Goal: Find specific page/section: Find specific page/section

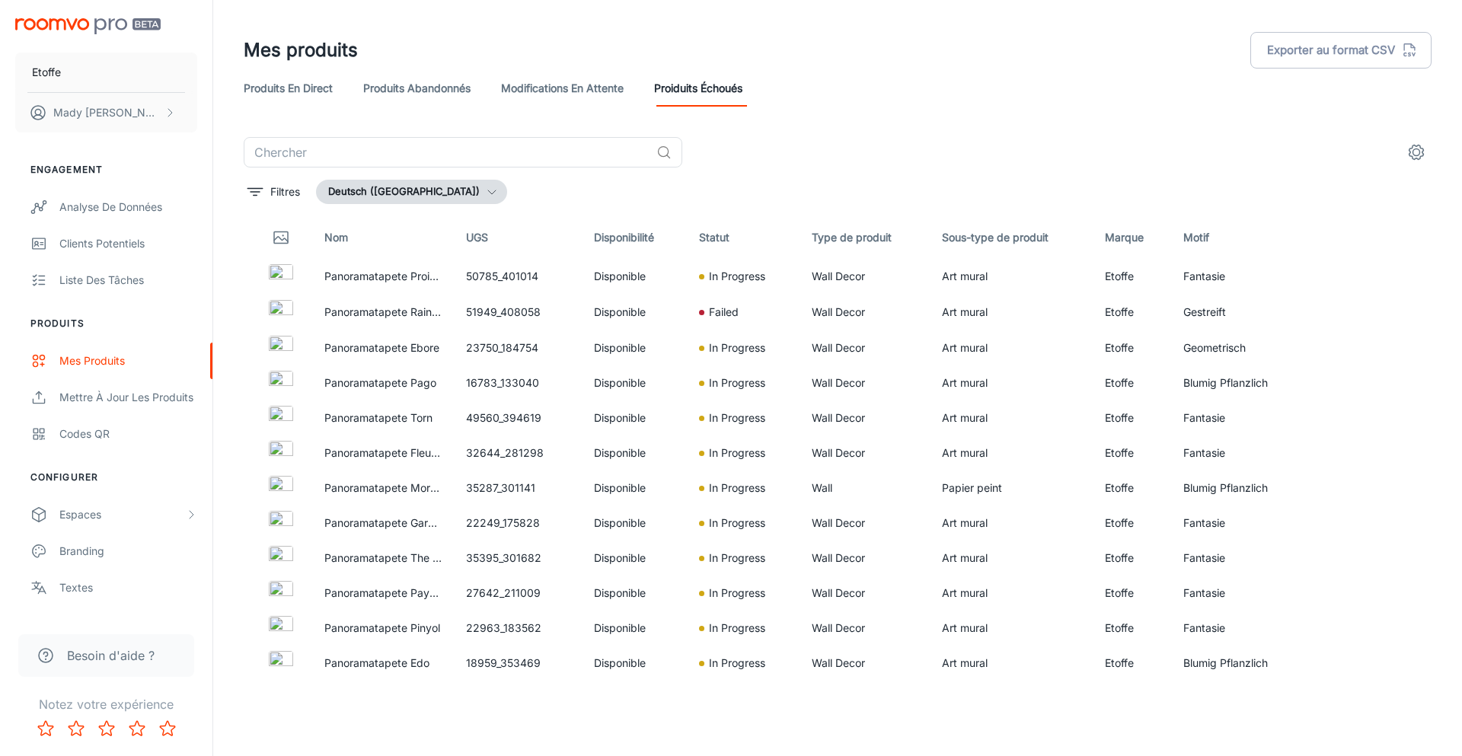
click at [425, 200] on button "Deutsch ([GEOGRAPHIC_DATA])" at bounding box center [411, 192] width 191 height 24
click at [398, 280] on li "français ([GEOGRAPHIC_DATA])" at bounding box center [421, 278] width 209 height 27
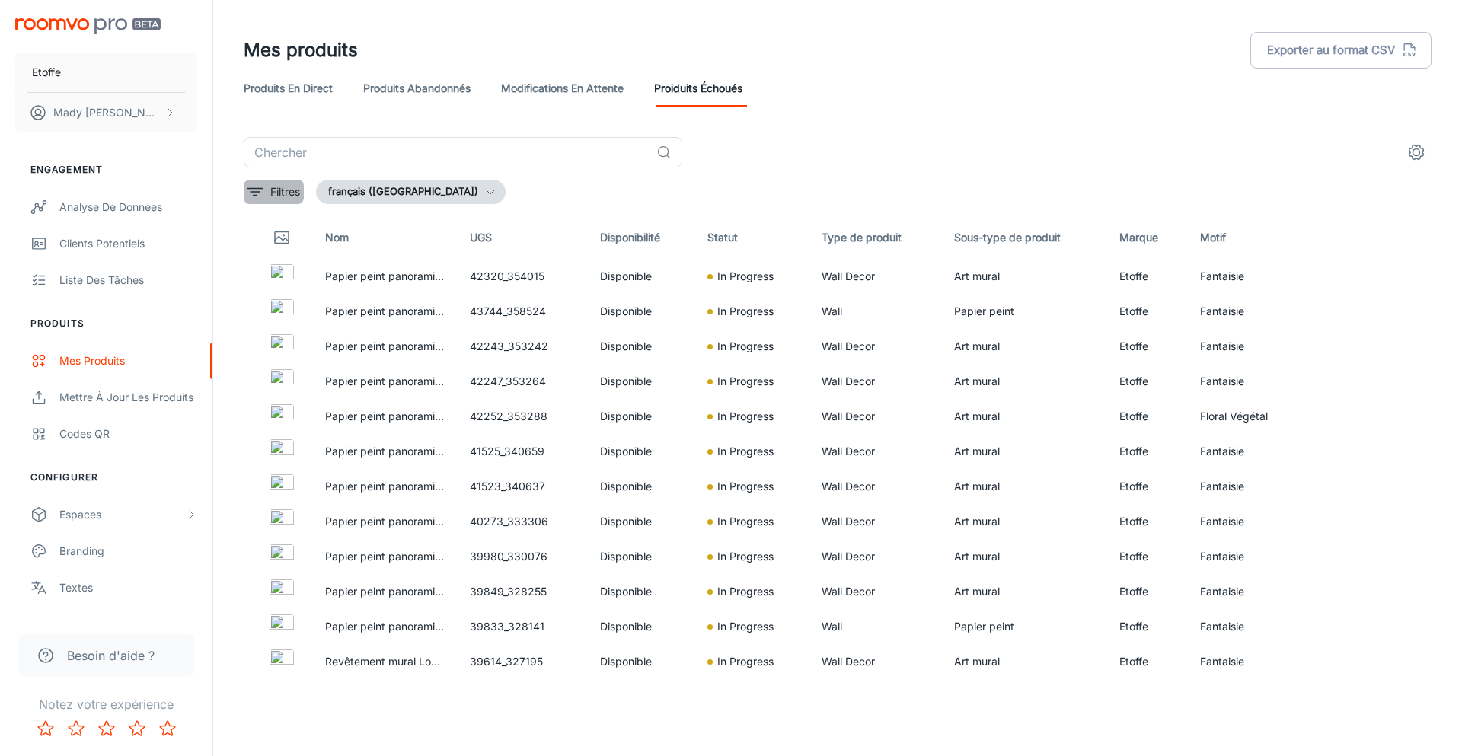
click at [260, 189] on icon "filter" at bounding box center [255, 192] width 18 height 18
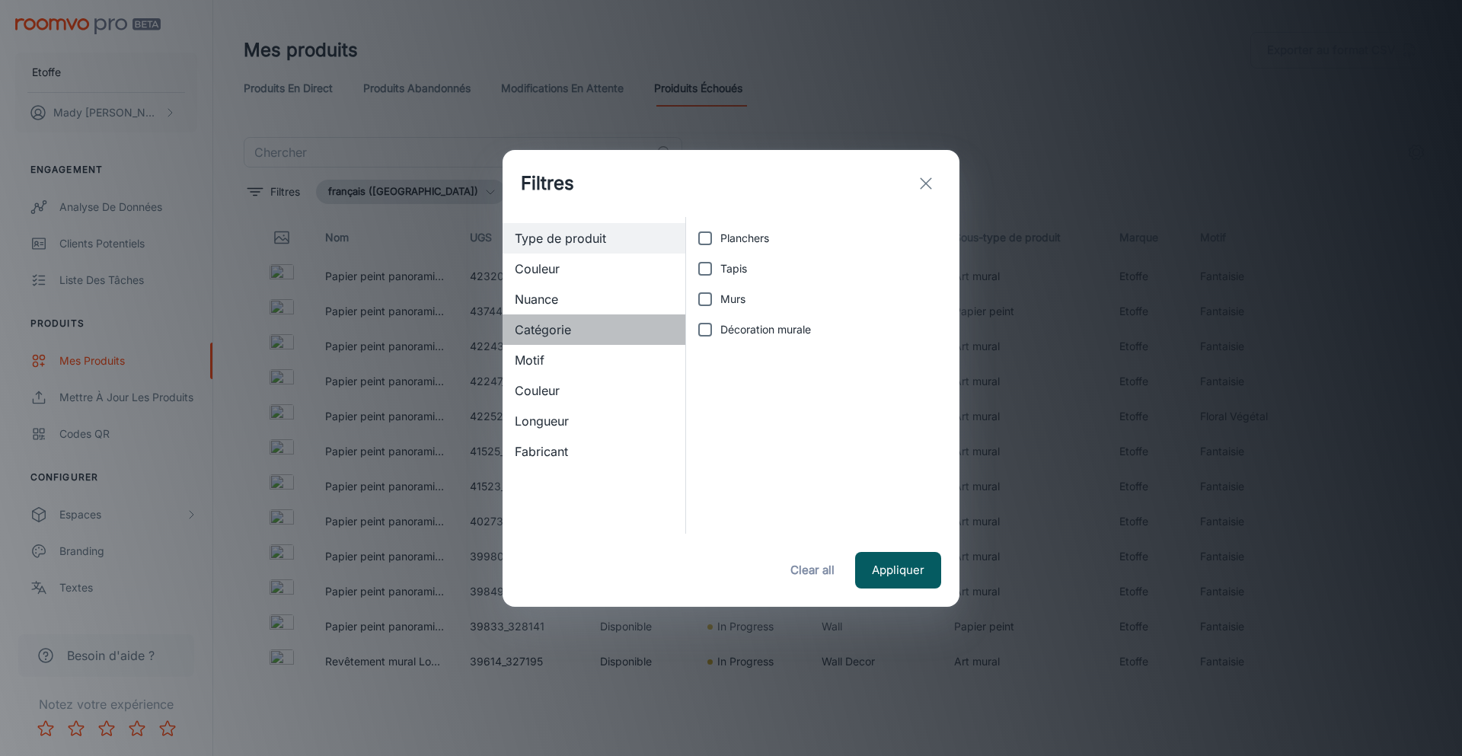
click at [576, 331] on span "Catégorie" at bounding box center [594, 330] width 158 height 18
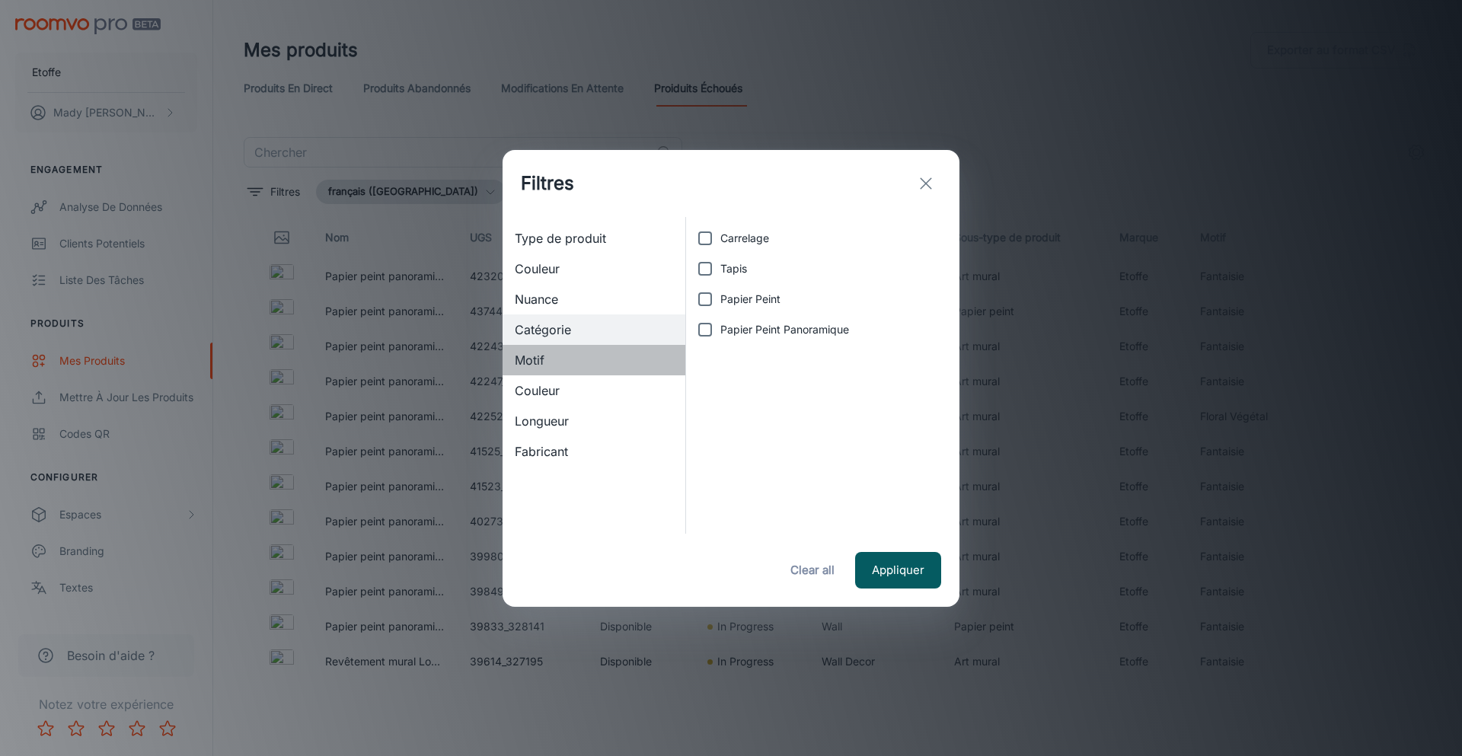
click at [581, 366] on span "Motif" at bounding box center [594, 360] width 158 height 18
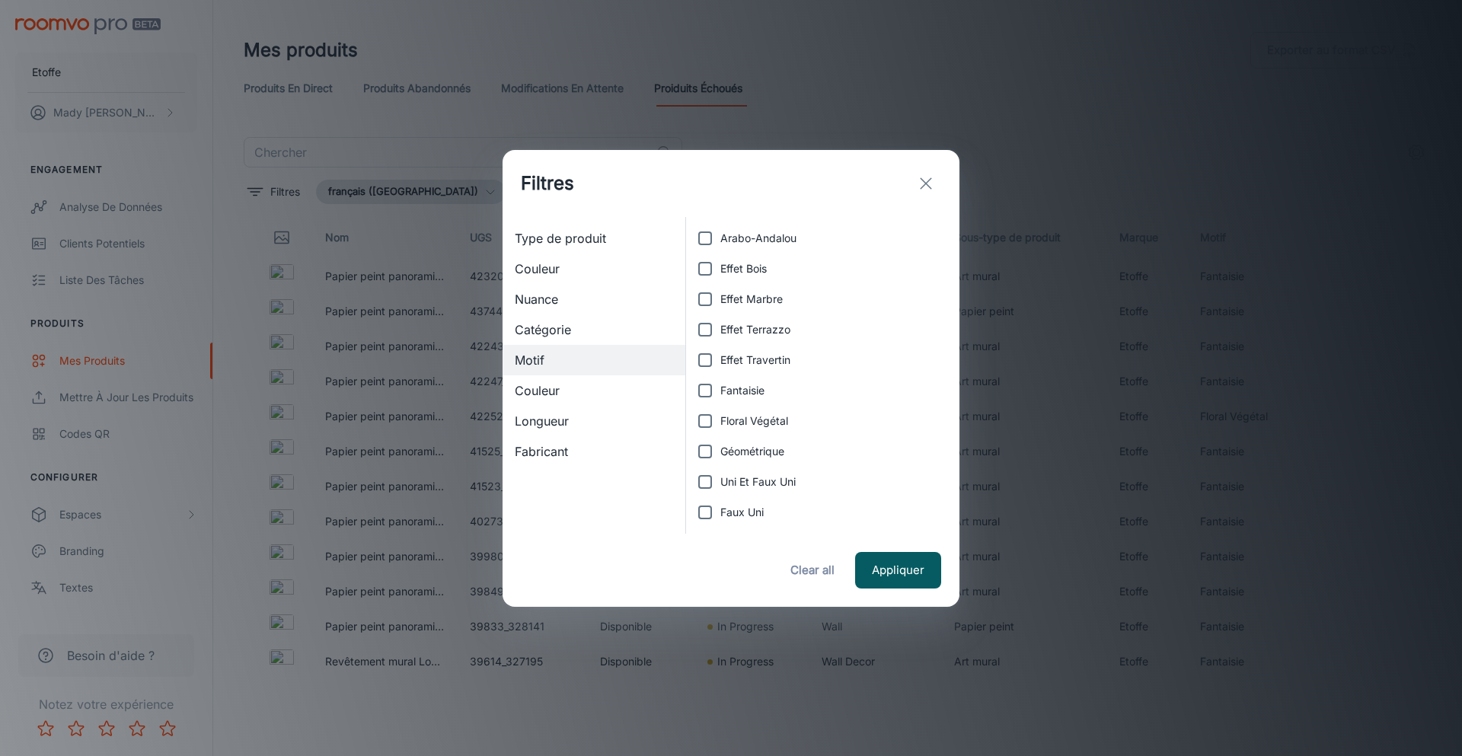
click at [582, 391] on span "Couleur" at bounding box center [594, 391] width 158 height 18
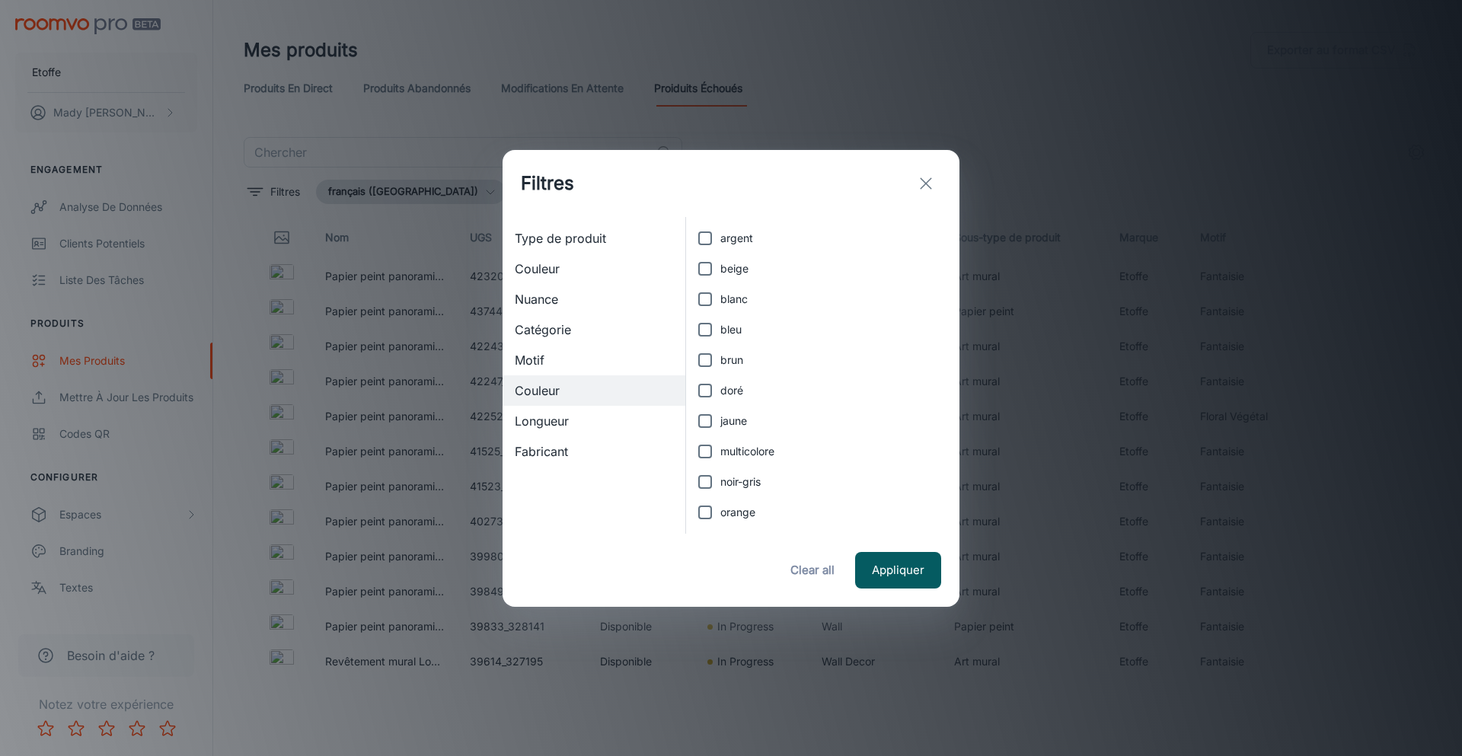
click at [587, 232] on span "Type de produit" at bounding box center [594, 238] width 158 height 18
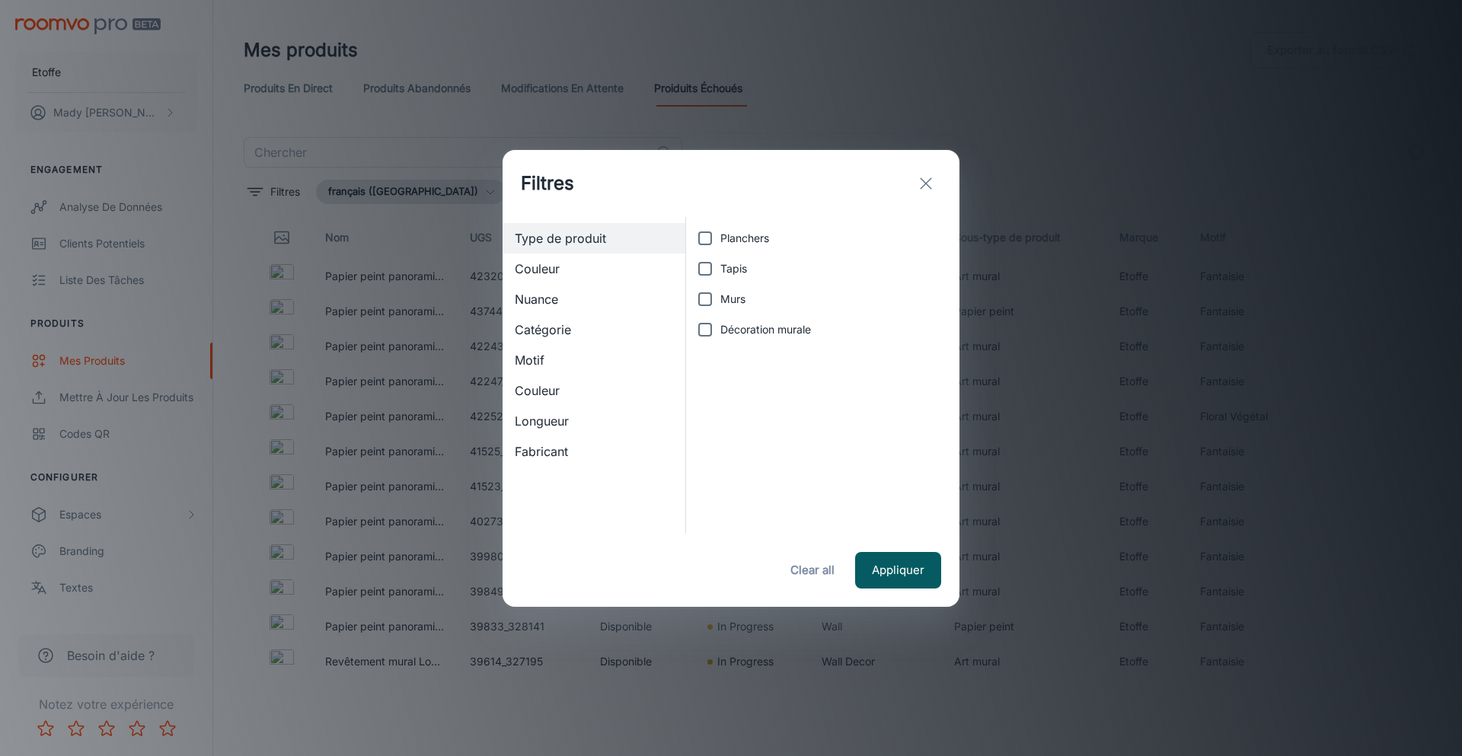
click at [928, 180] on line "exit" at bounding box center [926, 183] width 11 height 11
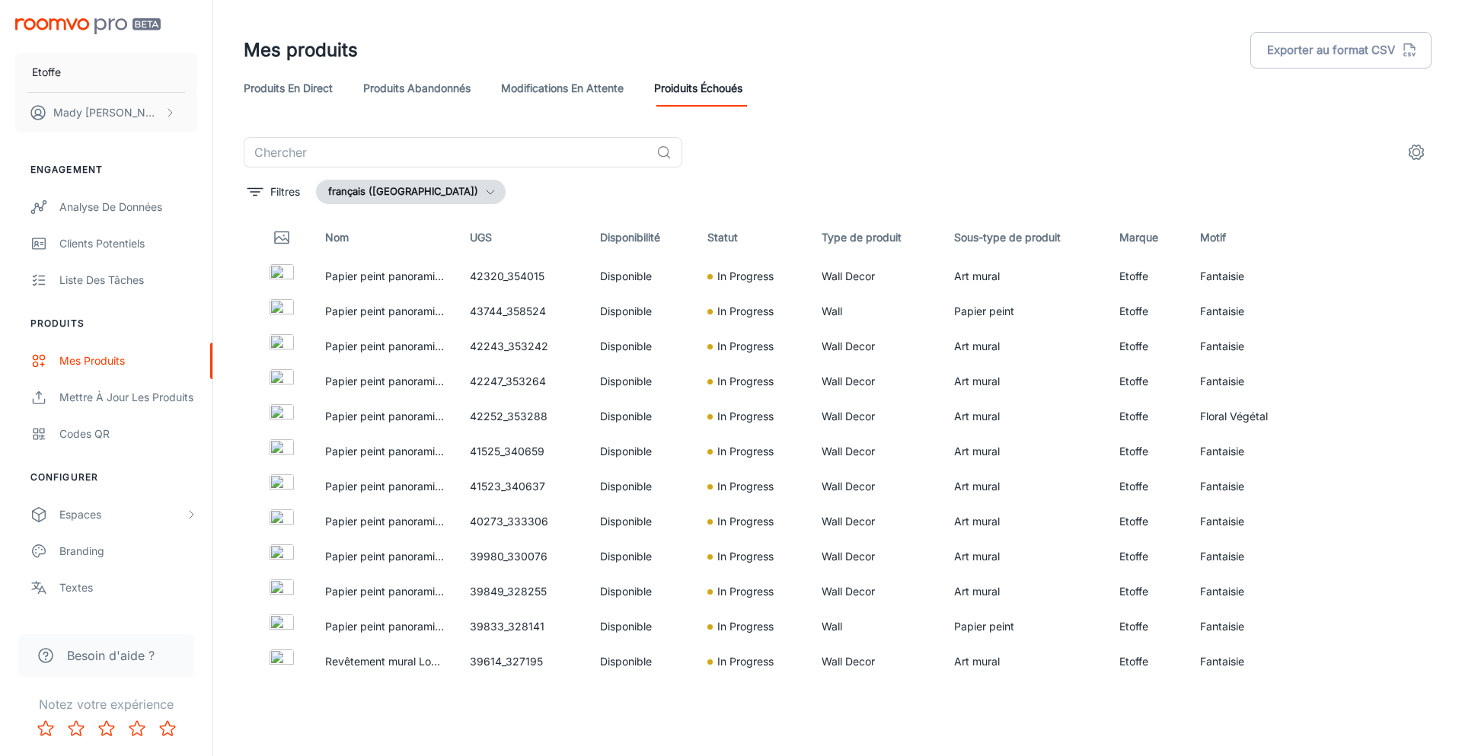
click at [843, 229] on th "Type de produit" at bounding box center [876, 237] width 132 height 43
click at [1372, 281] on icon "See in Visualizer" at bounding box center [1375, 276] width 16 height 11
click at [1378, 346] on circle "See in Visualizer" at bounding box center [1375, 346] width 6 height 6
